Goal: Navigation & Orientation: Find specific page/section

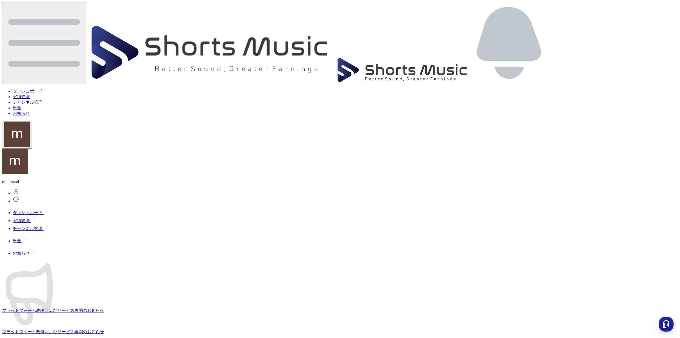
click at [87, 25] on img at bounding box center [211, 53] width 248 height 57
